Goal: Use online tool/utility: Utilize a website feature to perform a specific function

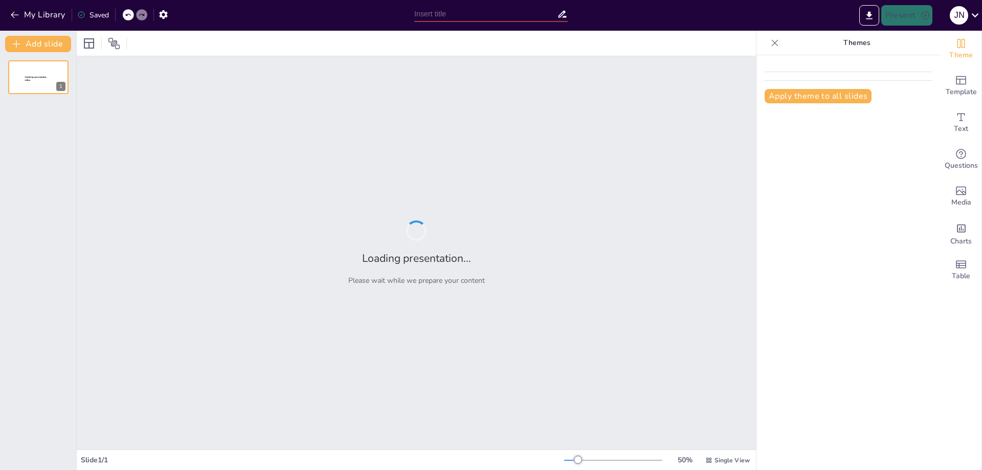
type input "Akutní bolest zad v primární péči: Efektivní strategie a doporučení od České ne…"
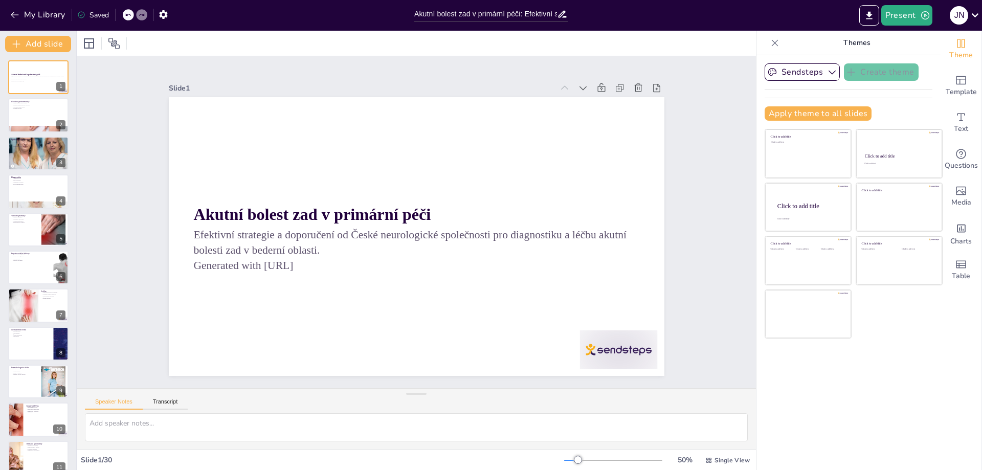
checkbox input "true"
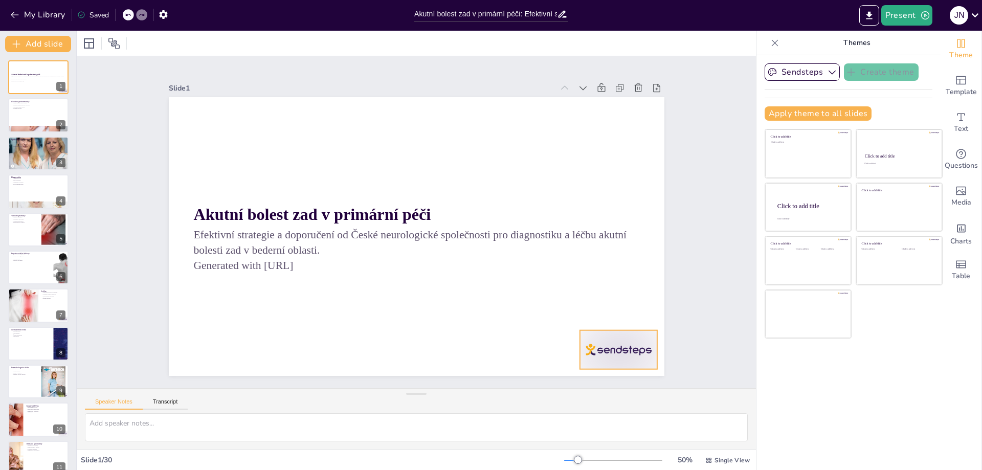
checkbox input "true"
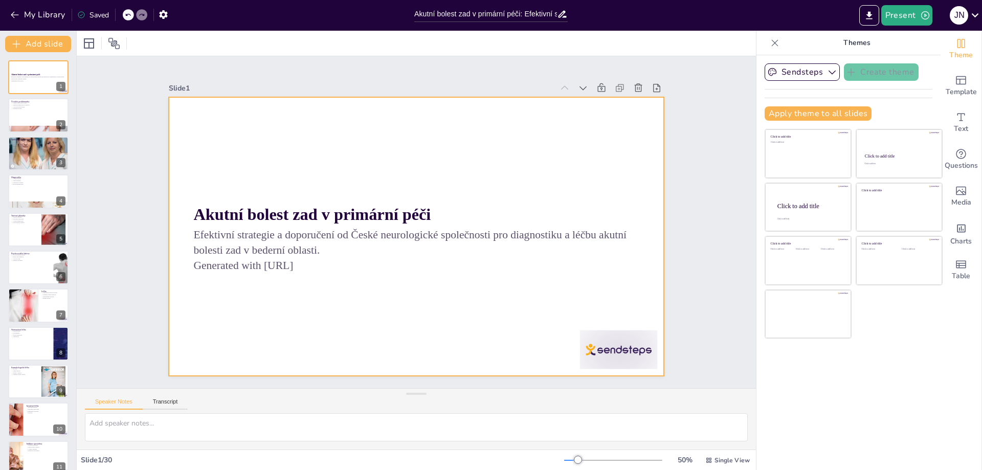
checkbox input "true"
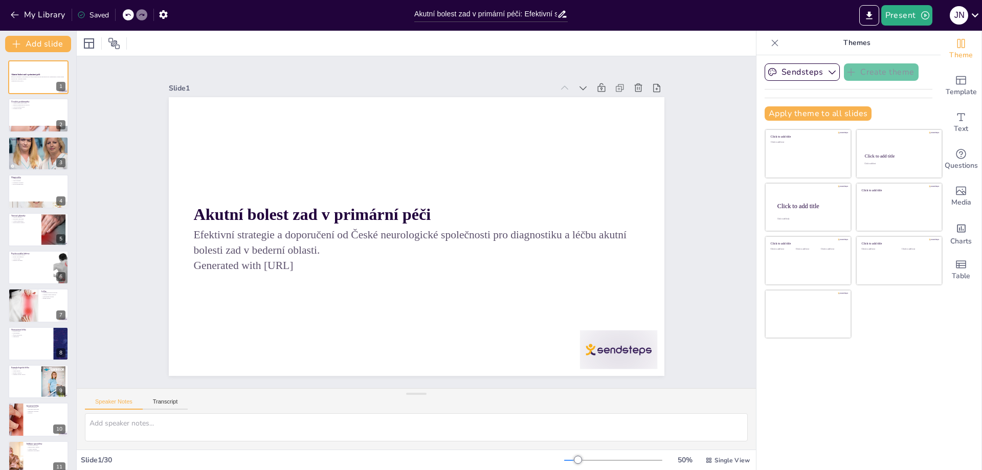
checkbox input "true"
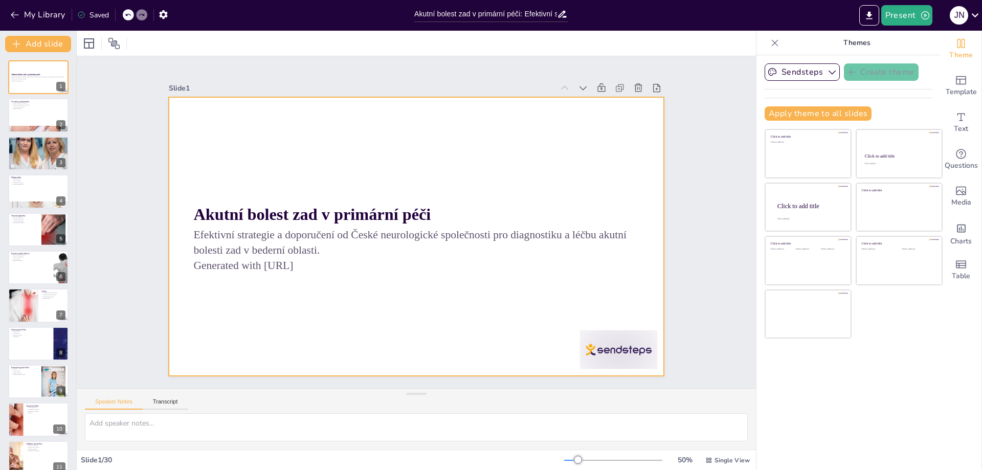
checkbox input "true"
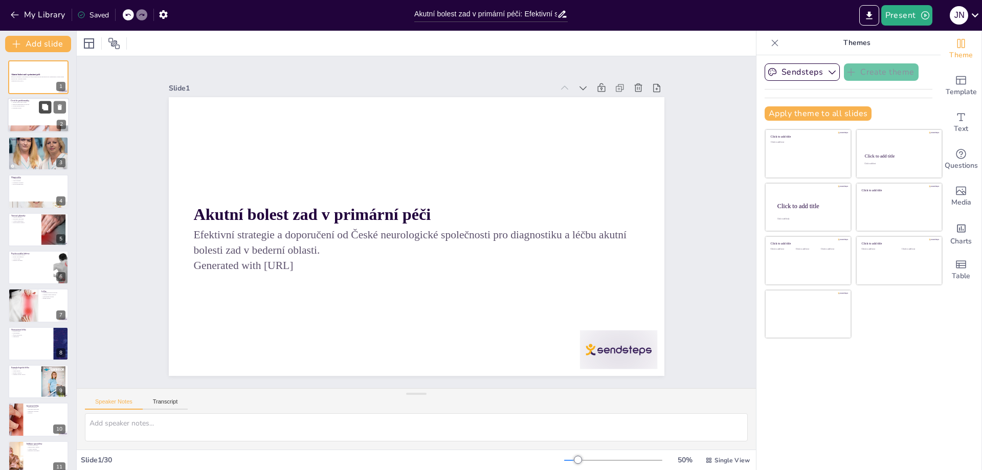
checkbox input "true"
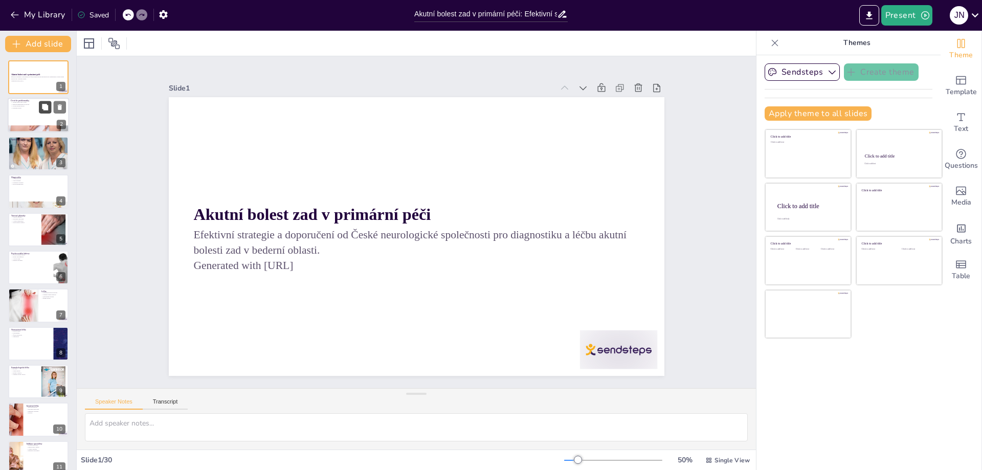
checkbox input "true"
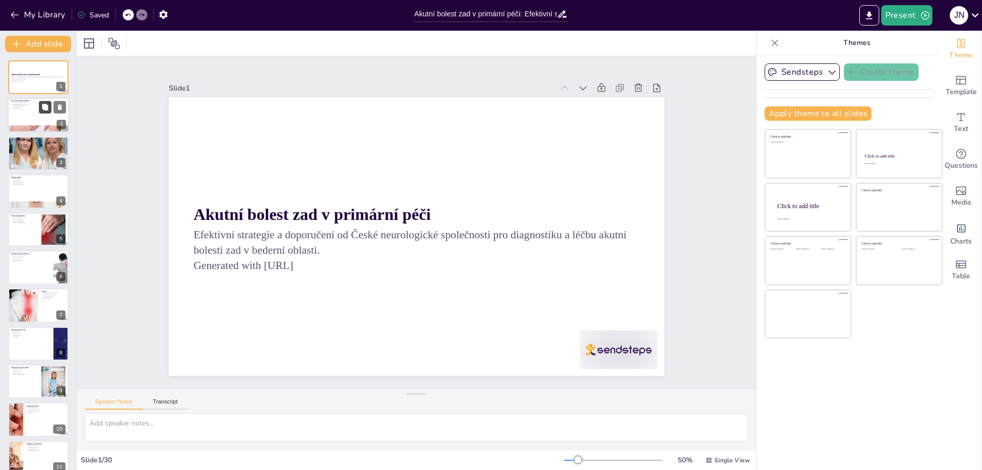
click at [40, 110] on button at bounding box center [45, 107] width 12 height 12
type textarea "Akutní bolest zad je jedním z nejčastějších důvodů, proč lidé vyhledávají lékař…"
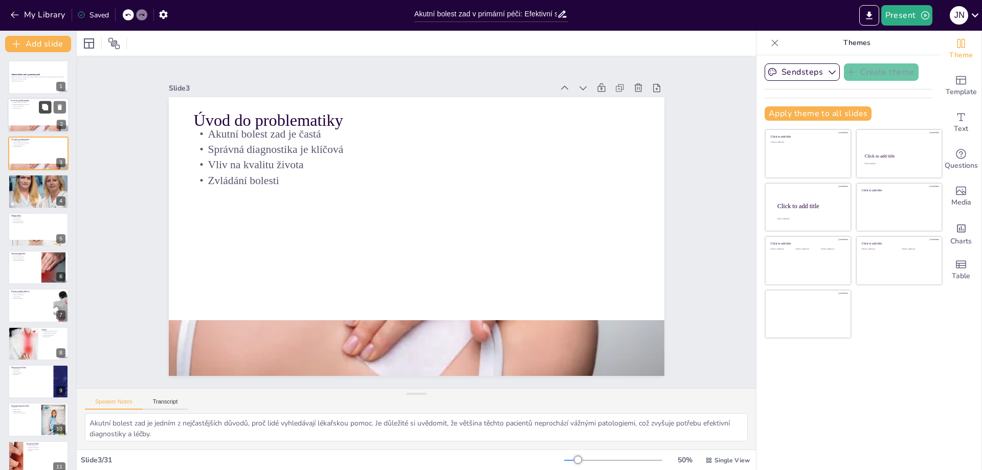
checkbox input "true"
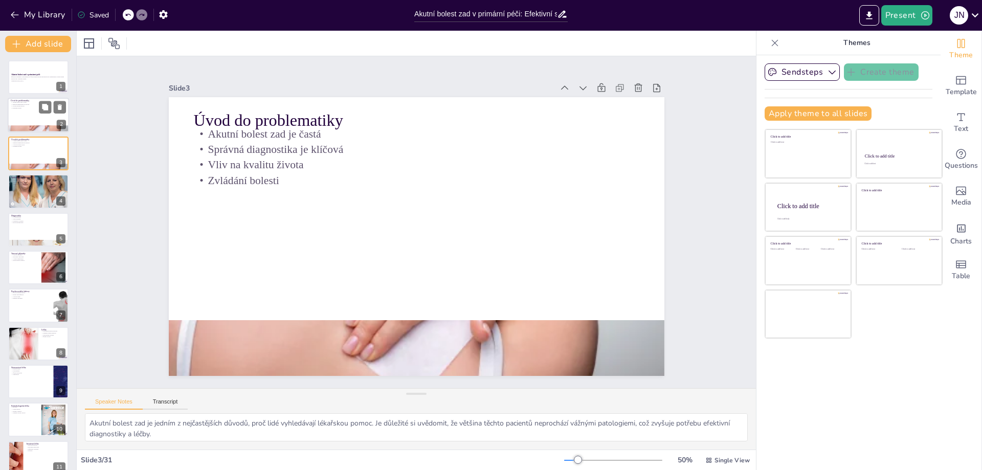
checkbox input "true"
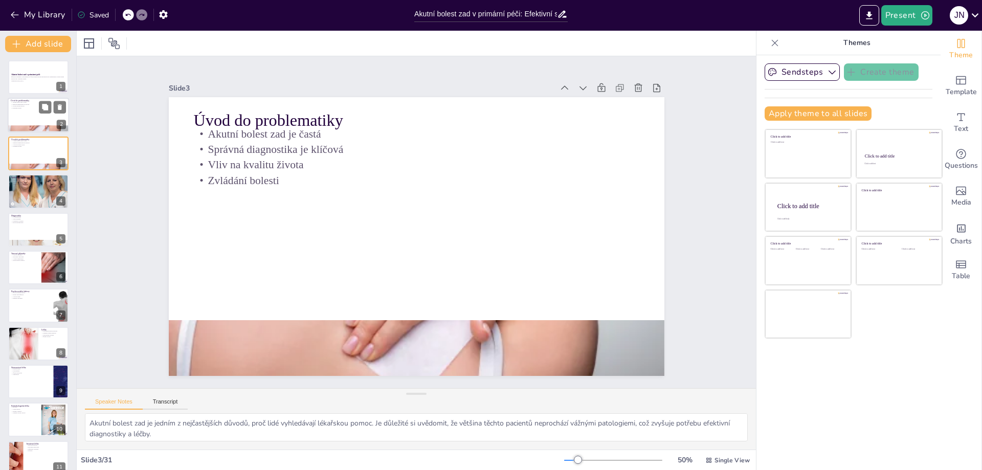
checkbox input "true"
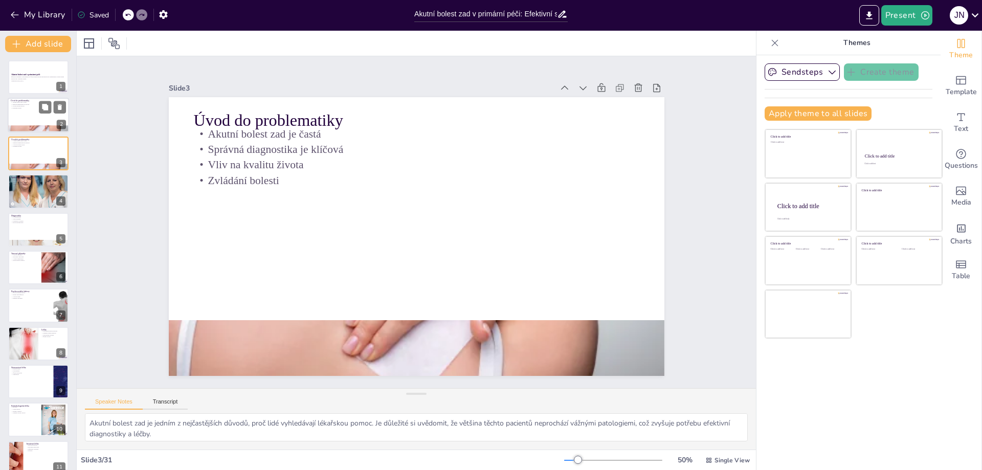
checkbox input "true"
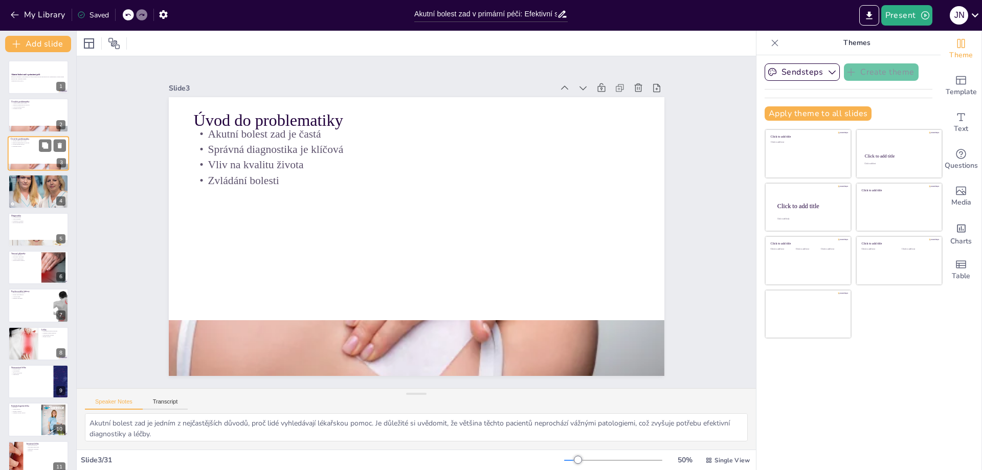
checkbox input "true"
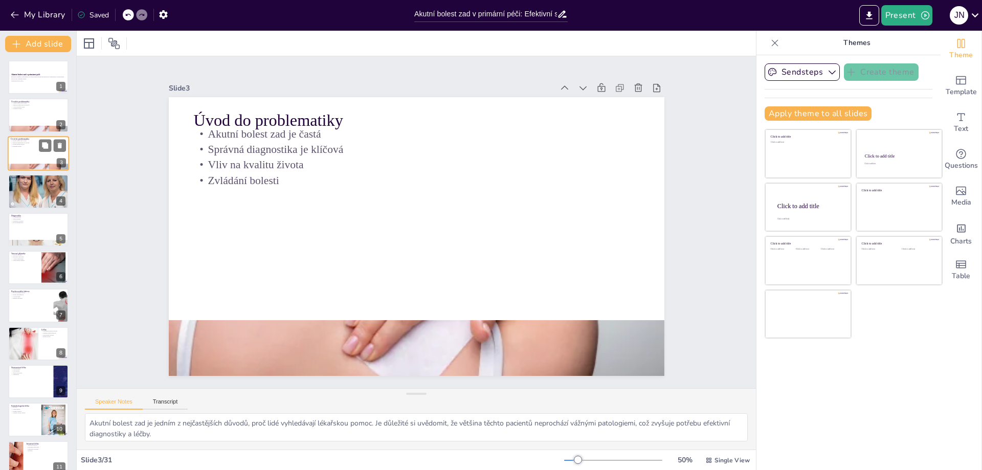
checkbox input "true"
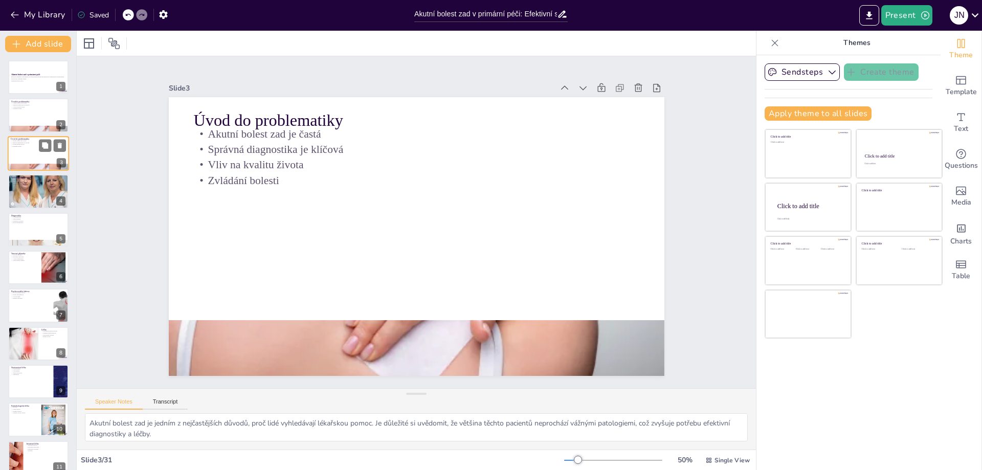
checkbox input "true"
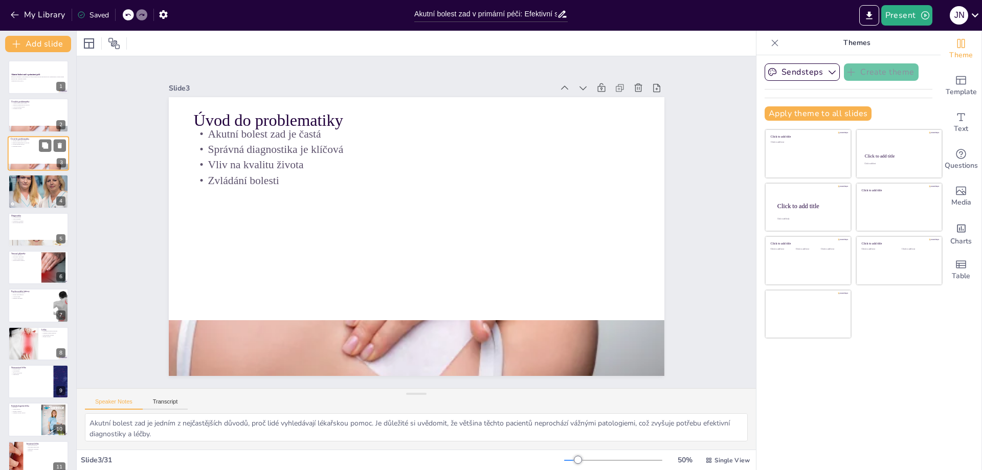
checkbox input "true"
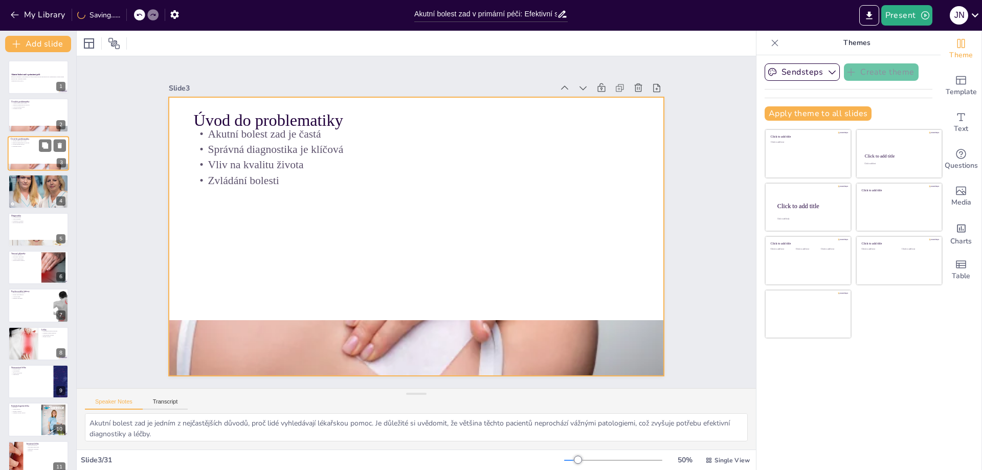
click at [18, 163] on div at bounding box center [38, 153] width 61 height 35
checkbox input "true"
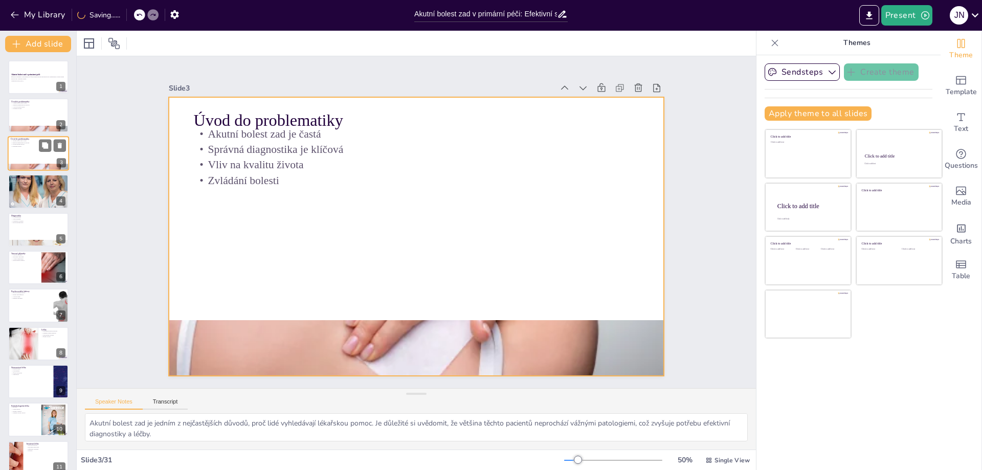
checkbox input "true"
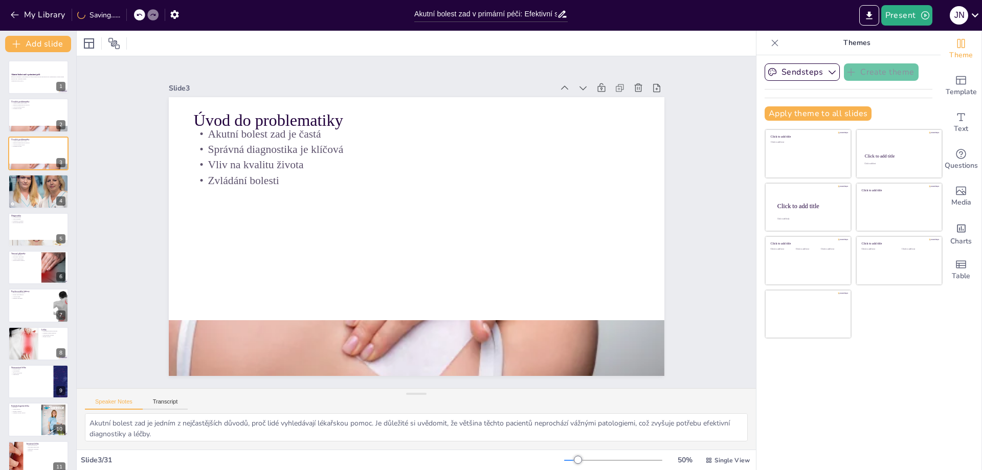
checkbox input "true"
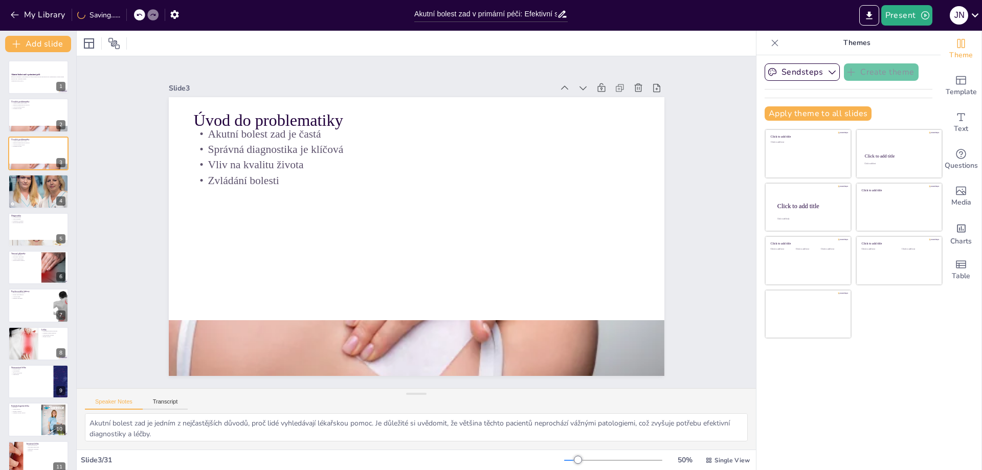
checkbox input "true"
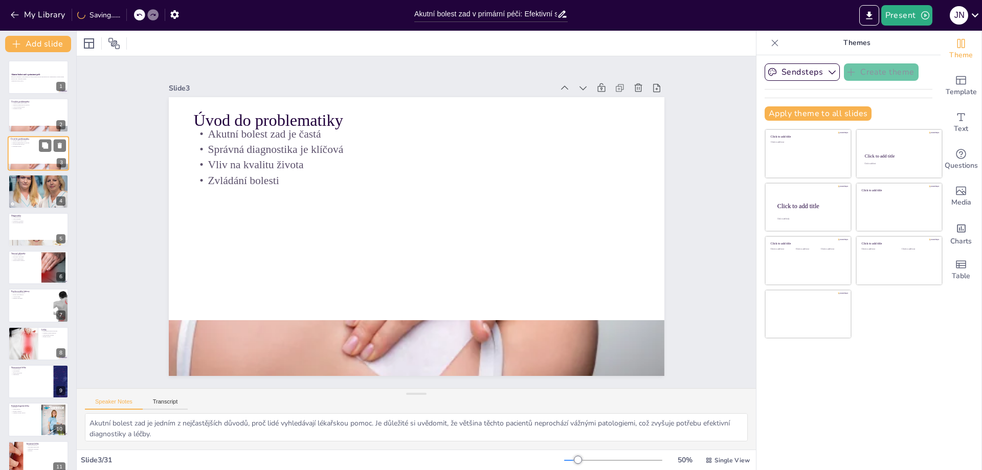
checkbox input "true"
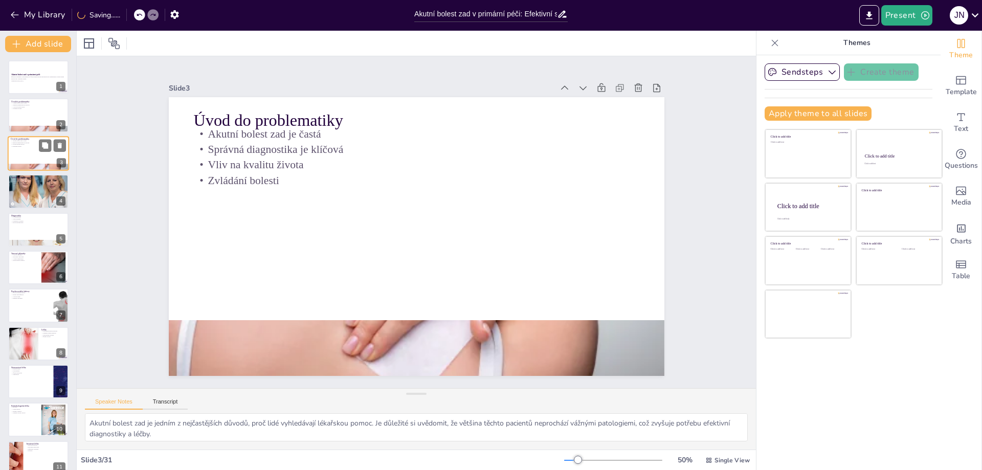
checkbox input "true"
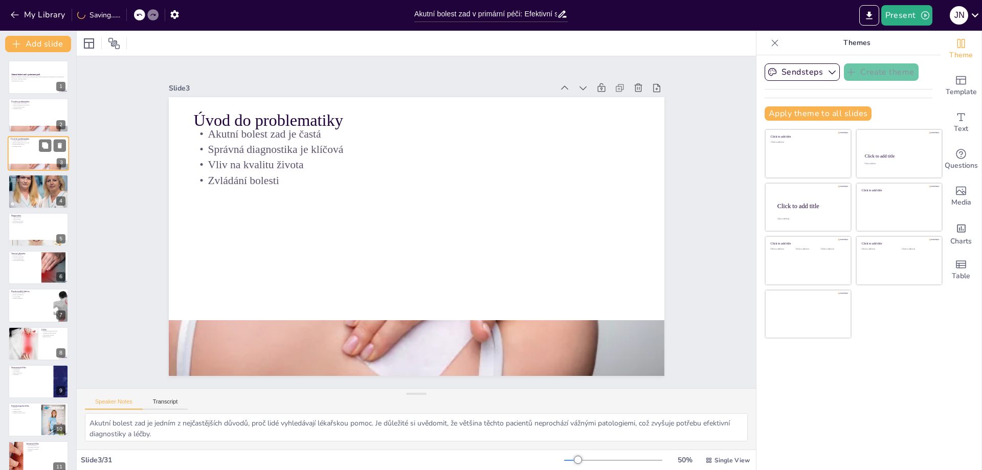
checkbox input "true"
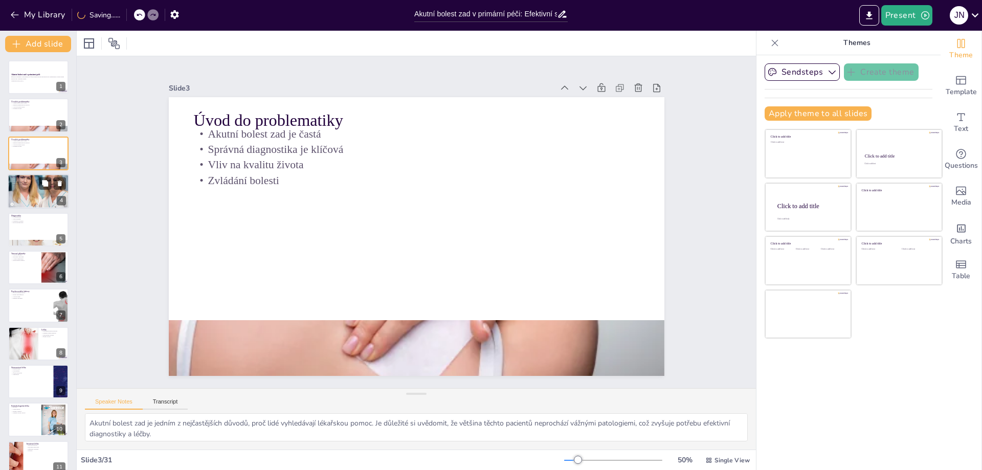
checkbox input "true"
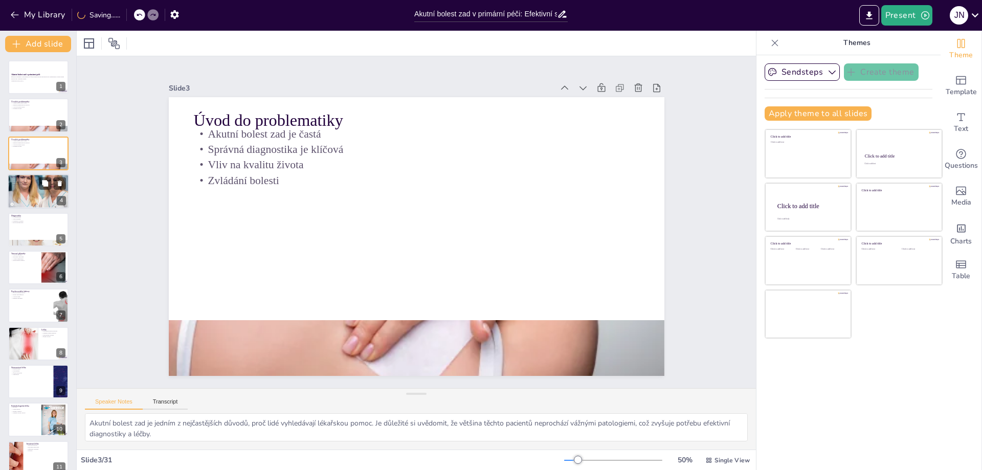
checkbox input "true"
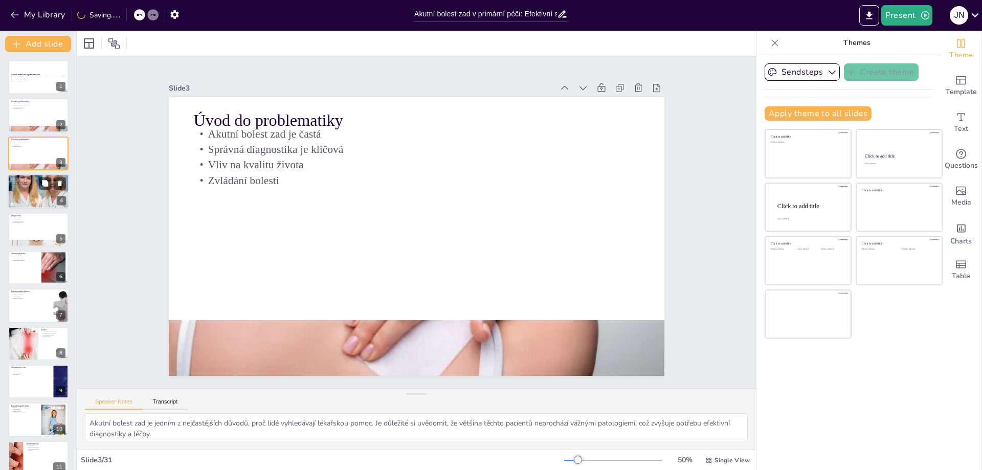
checkbox input "true"
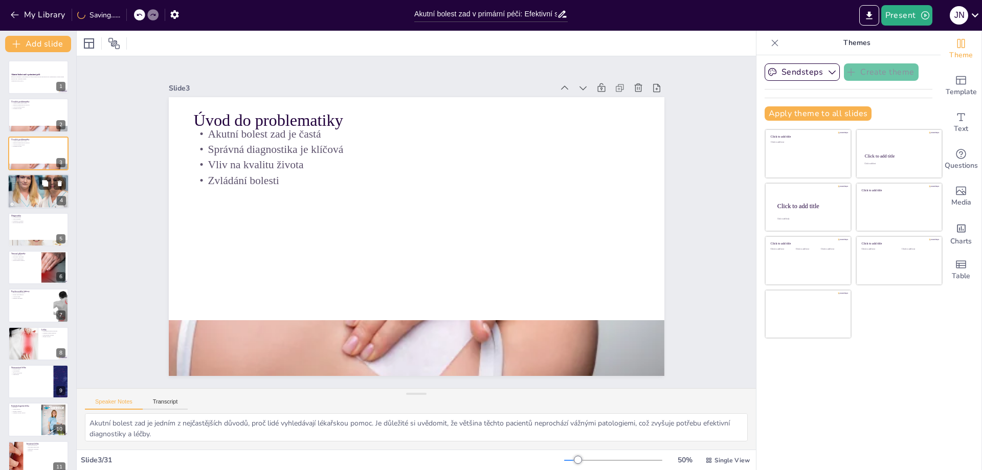
checkbox input "true"
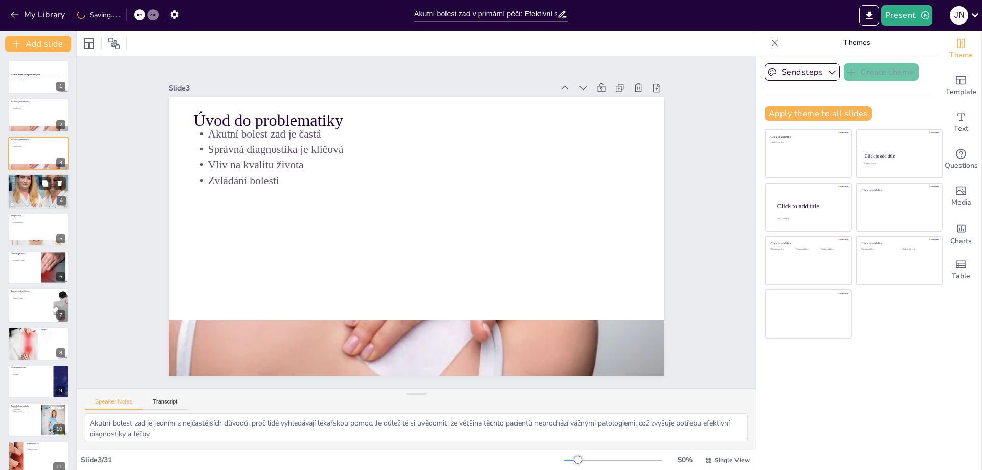
checkbox input "true"
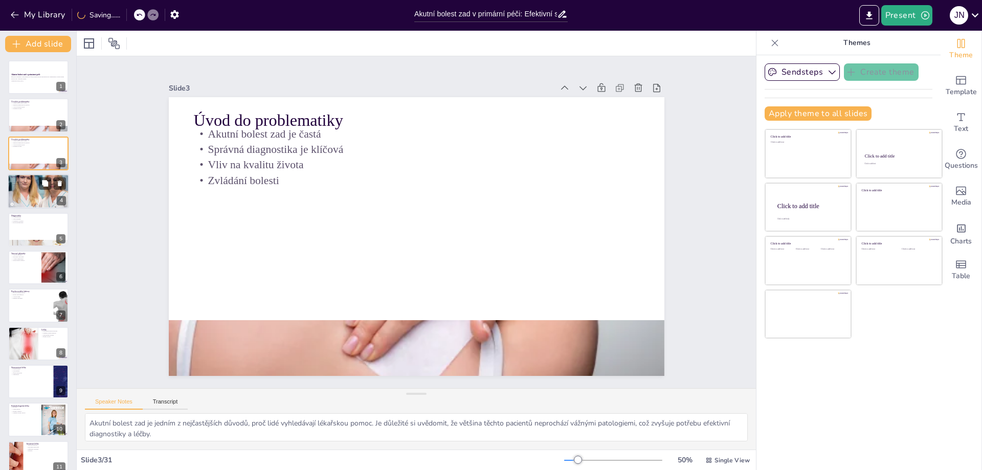
checkbox input "true"
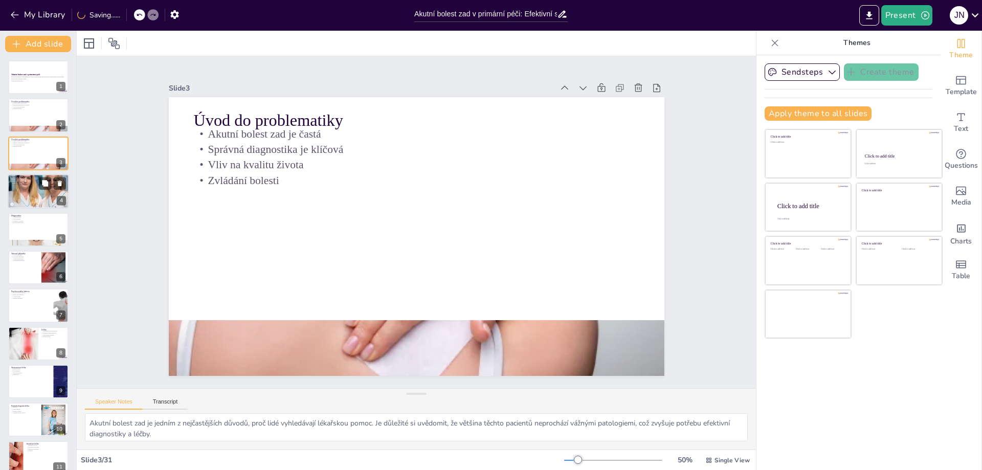
click at [20, 184] on p "Statistické údaje" at bounding box center [38, 185] width 55 height 2
type textarea "Prevalence 18,3 % naznačuje, že téměř každý pátý dospělý může trpět akutní bole…"
checkbox input "true"
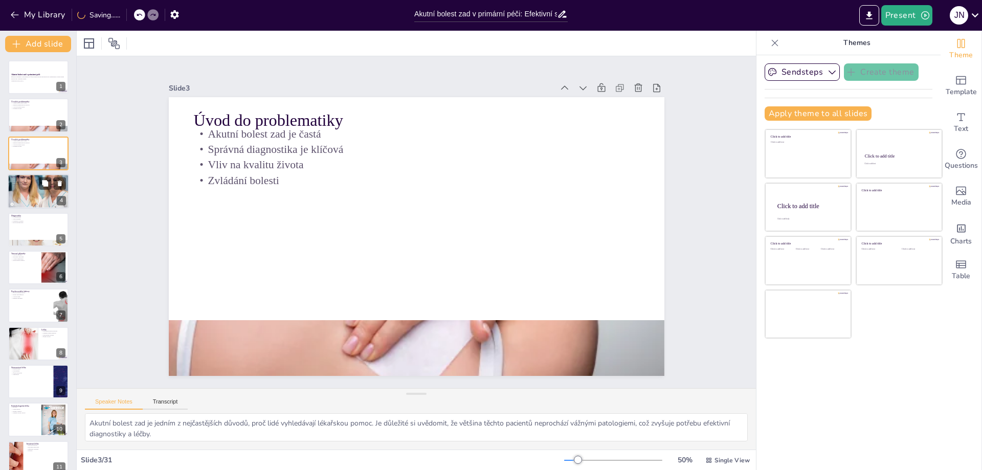
checkbox input "true"
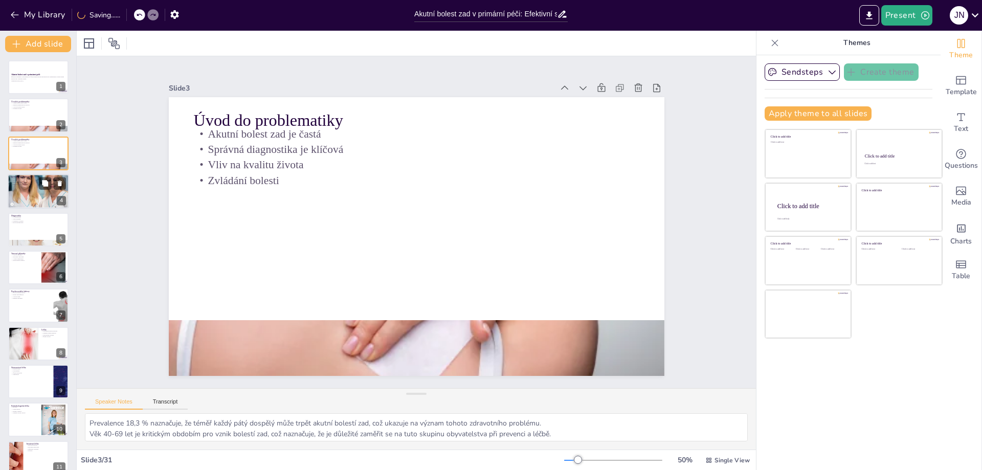
checkbox input "true"
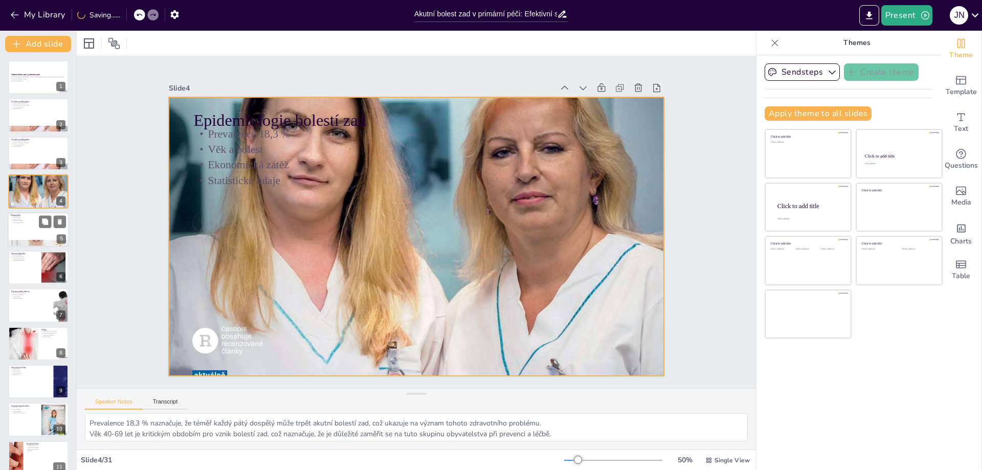
checkbox input "true"
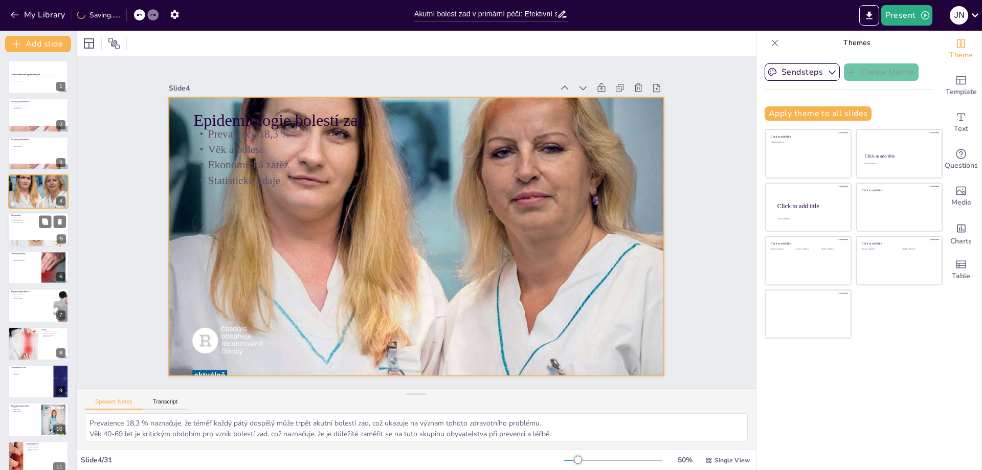
checkbox input "true"
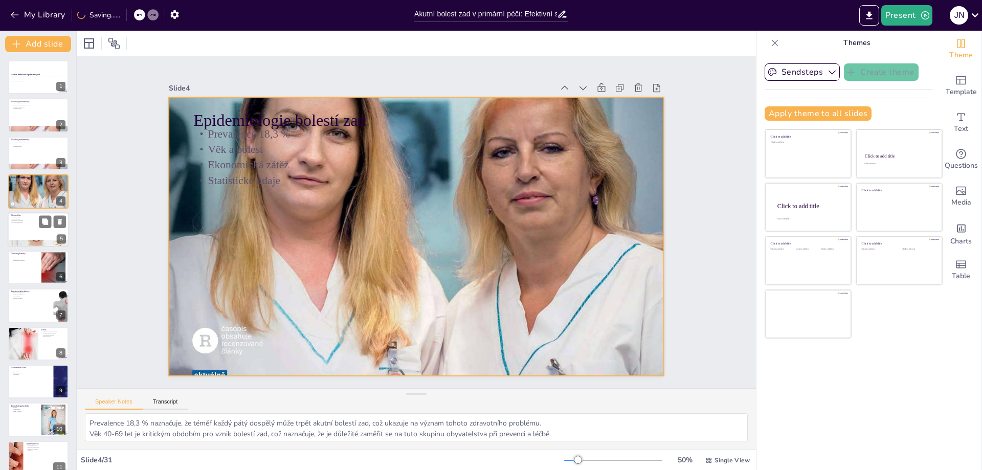
checkbox input "true"
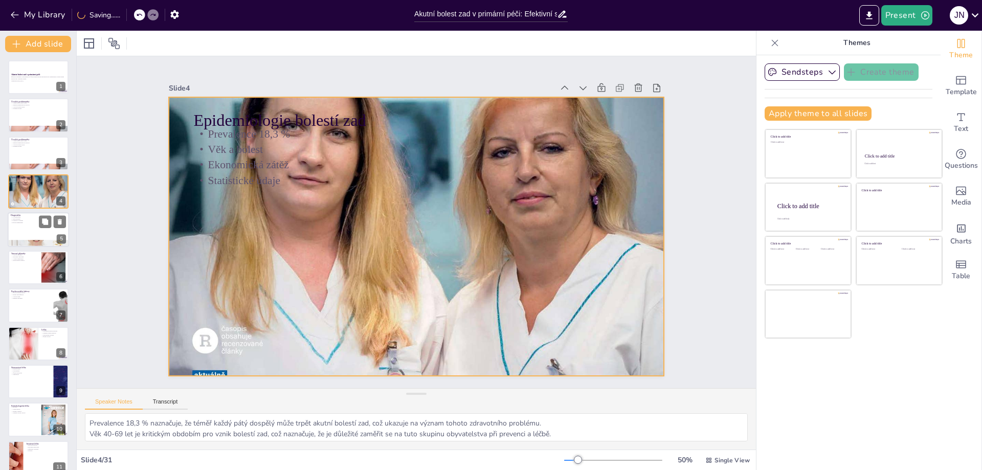
checkbox input "true"
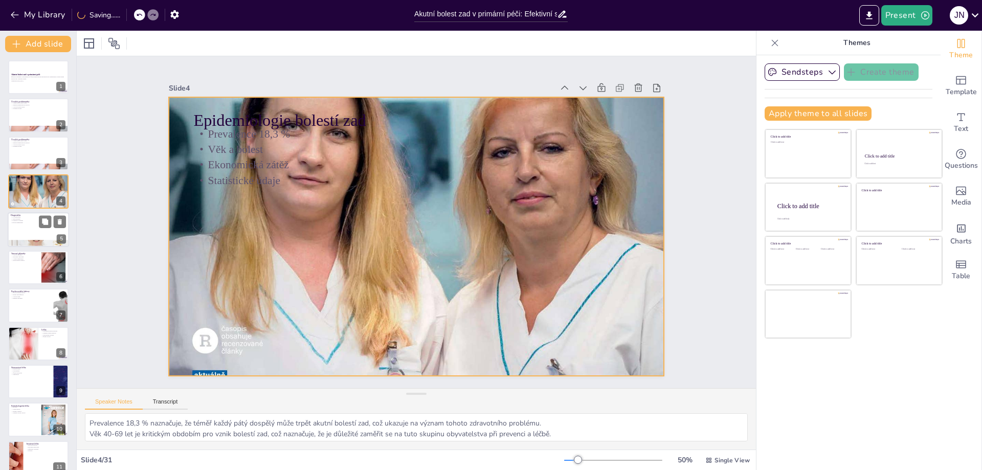
checkbox input "true"
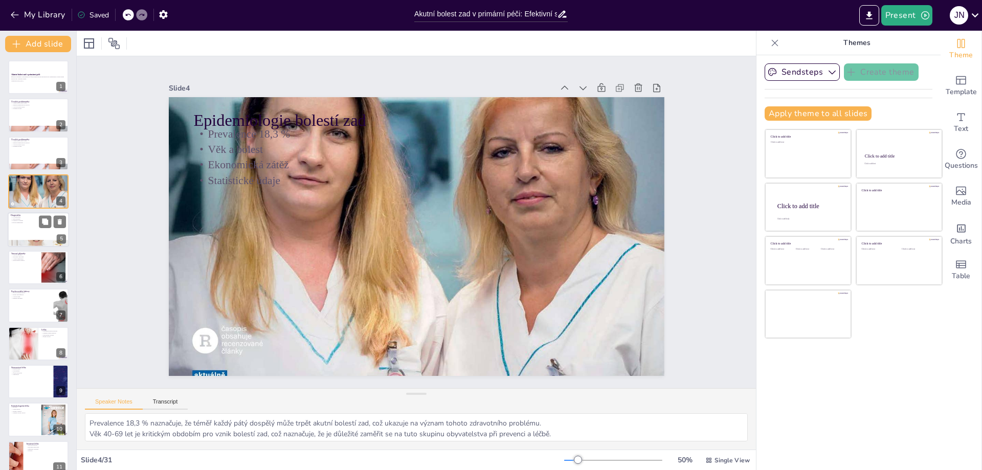
checkbox input "true"
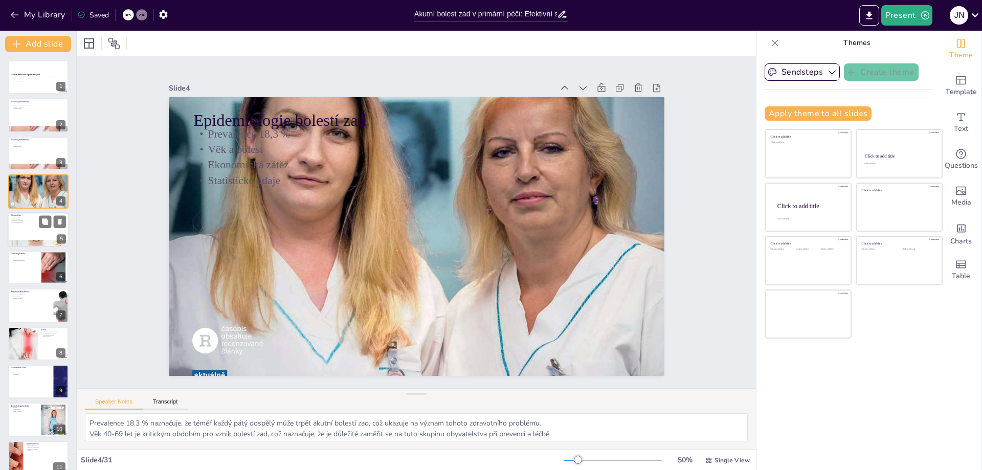
checkbox input "true"
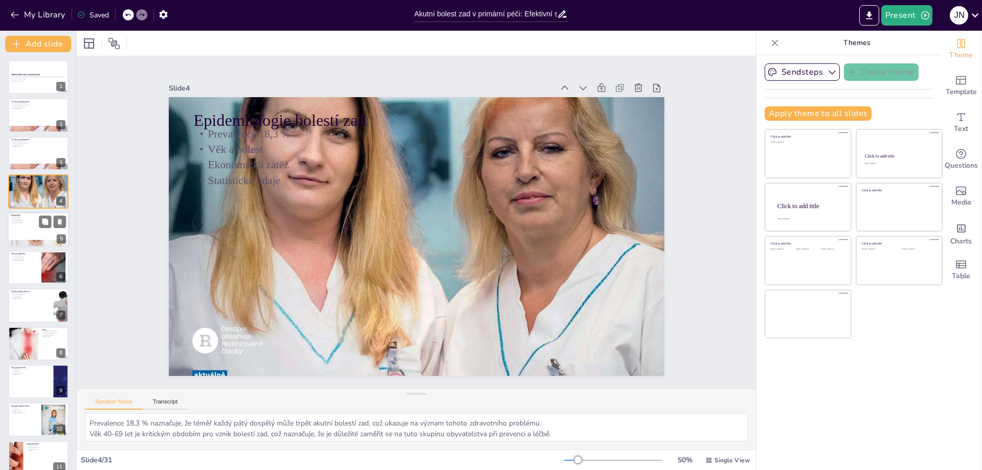
checkbox input "true"
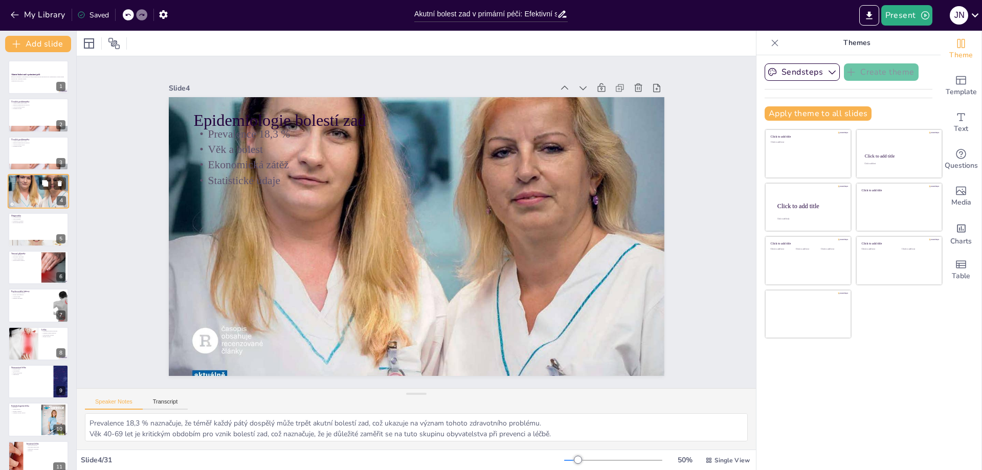
checkbox input "true"
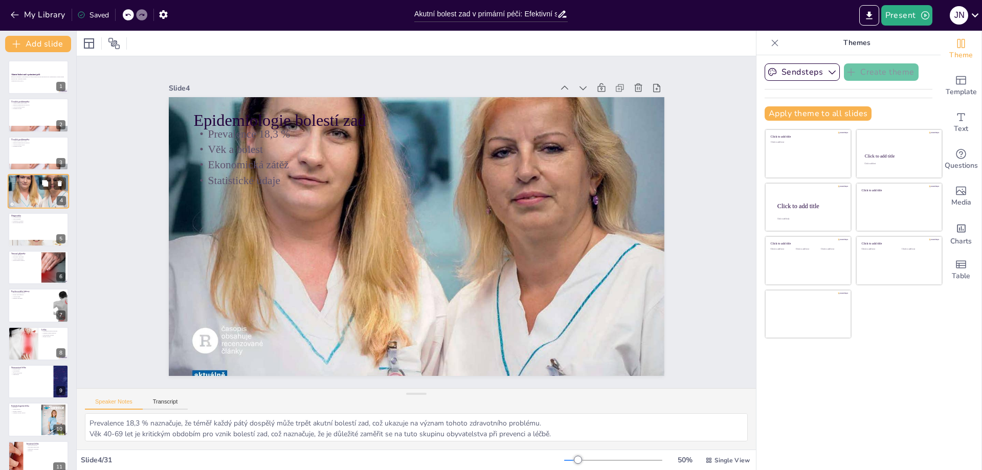
checkbox input "true"
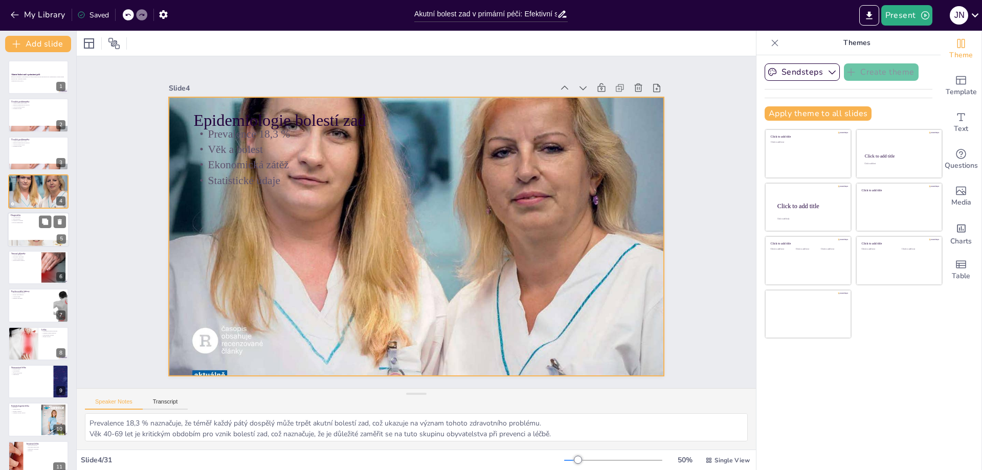
checkbox input "true"
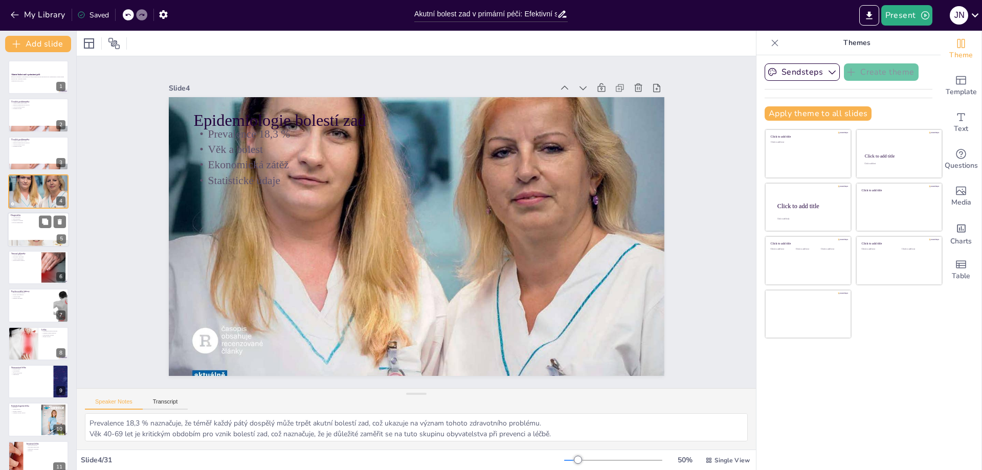
click at [24, 218] on p "Triáž pacientů" at bounding box center [38, 219] width 55 height 2
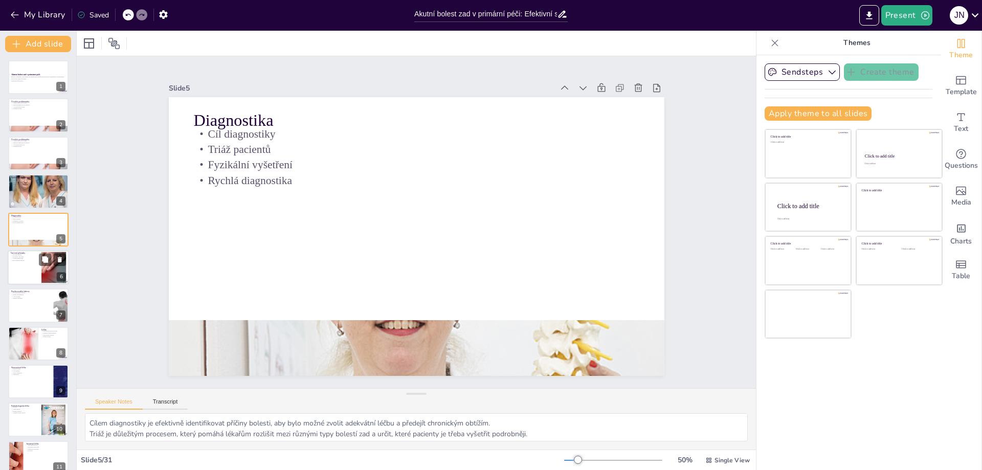
click at [26, 271] on div at bounding box center [38, 267] width 61 height 35
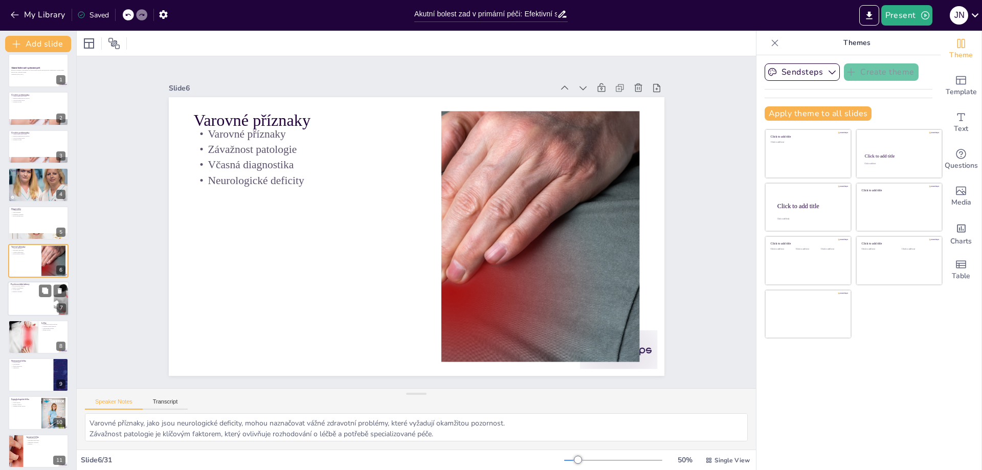
click at [23, 289] on p "Vliv na léčbu" at bounding box center [31, 290] width 40 height 2
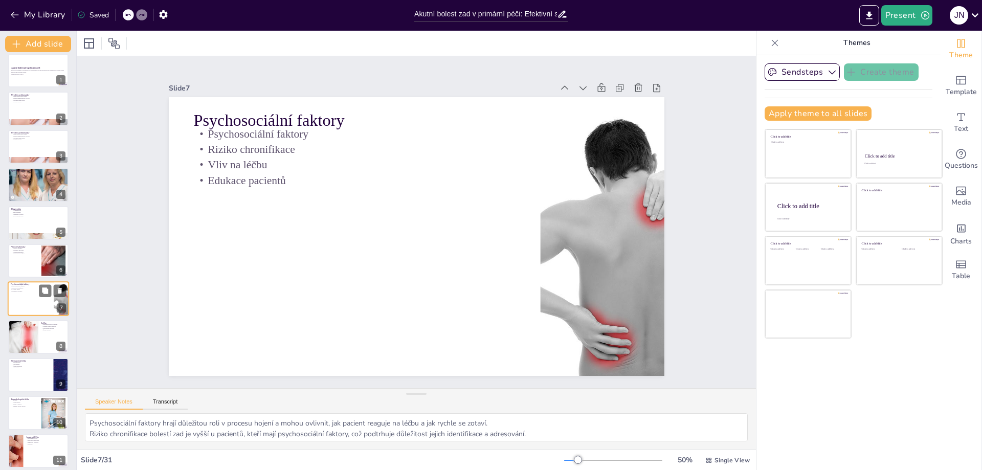
scroll to position [45, 0]
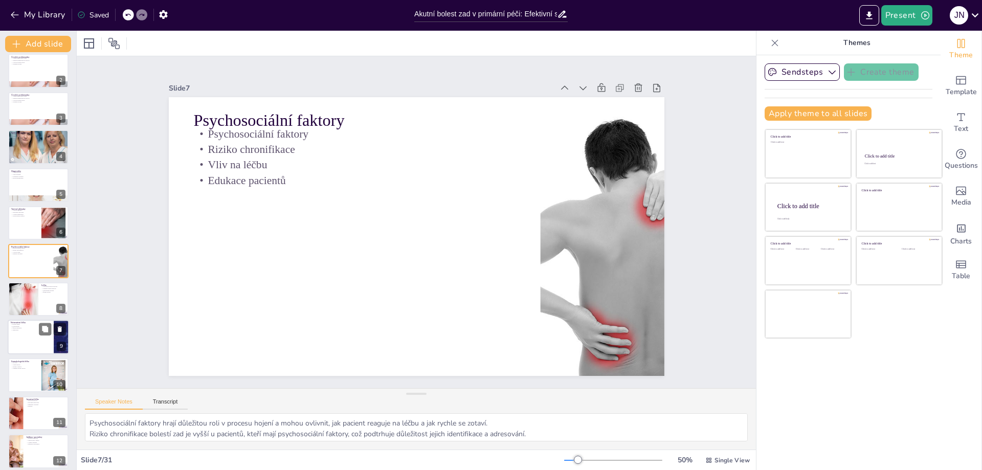
click at [13, 322] on p "Neinvazivní léčba" at bounding box center [31, 322] width 40 height 3
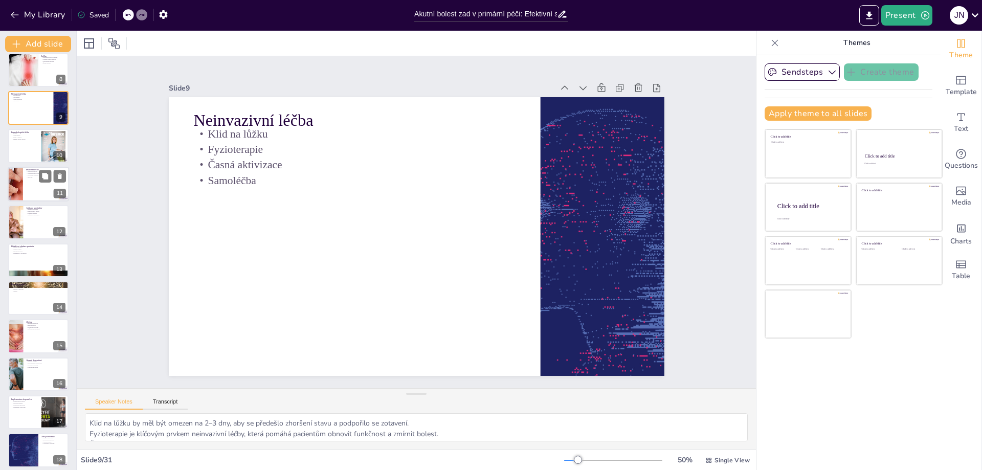
scroll to position [274, 0]
click at [30, 224] on div at bounding box center [38, 221] width 61 height 35
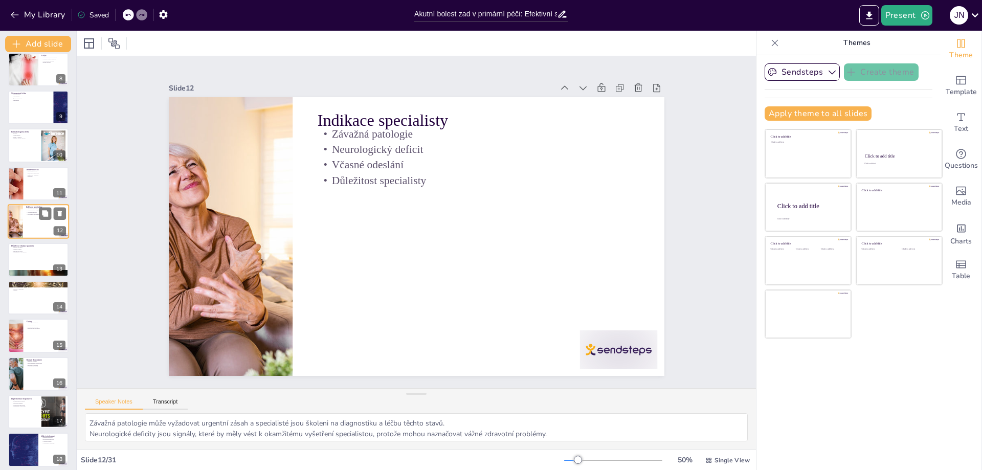
scroll to position [235, 0]
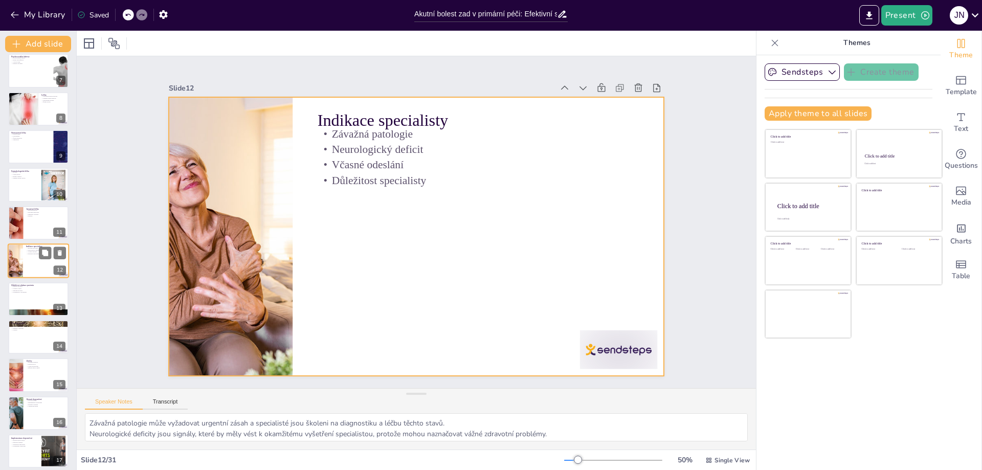
click at [26, 261] on div at bounding box center [38, 261] width 61 height 35
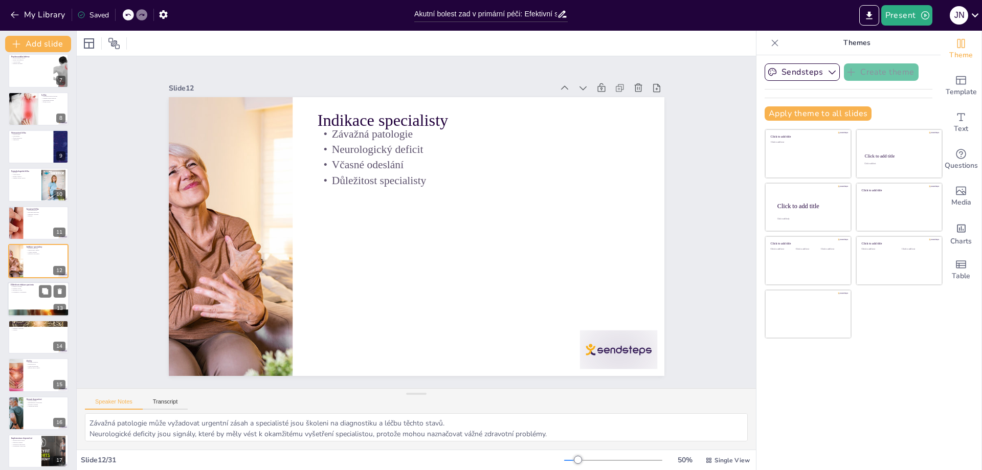
click at [26, 302] on div at bounding box center [38, 299] width 61 height 35
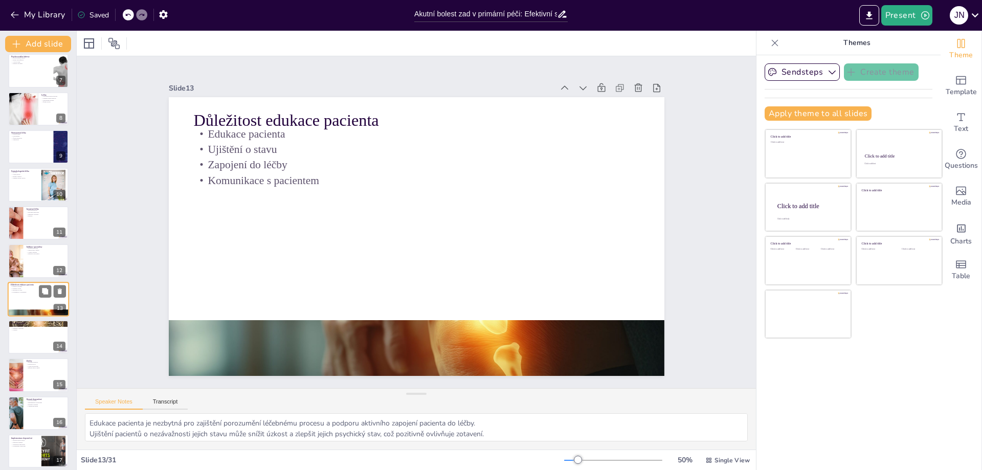
scroll to position [273, 0]
